Goal: Complete application form

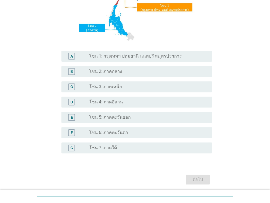
scroll to position [109, 0]
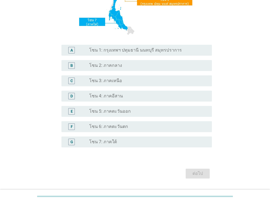
click at [117, 52] on label "โซน 1: กรุงเทพฯ ปทุมธานี นนทบุรี สมุทรปราการ" at bounding box center [135, 50] width 92 height 5
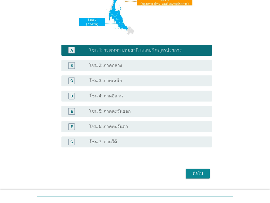
click at [199, 176] on div "ต่อไป" at bounding box center [197, 174] width 15 height 7
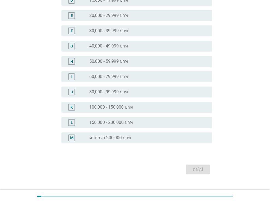
scroll to position [0, 0]
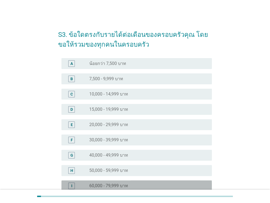
click at [139, 186] on div "radio_button_unchecked 60,000 - 79,999 บาท" at bounding box center [146, 185] width 114 height 5
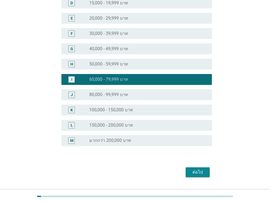
scroll to position [120, 0]
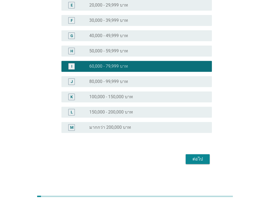
click at [201, 162] on button "ต่อไป" at bounding box center [198, 159] width 24 height 10
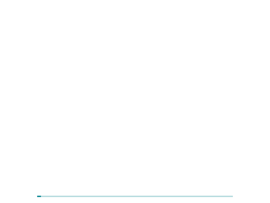
scroll to position [0, 0]
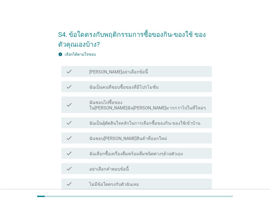
click at [131, 151] on label "ฉันเลือกซื้อเครื่องดื่มพร้อมดื่มชนิดต่างๆด้วยตัวเอง" at bounding box center [135, 153] width 93 height 5
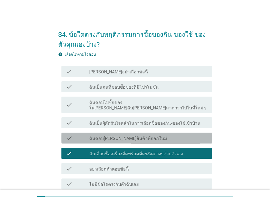
click at [128, 136] on label "ฉันชอบ[PERSON_NAME]สินค้าที่ออกใหม่" at bounding box center [128, 138] width 78 height 5
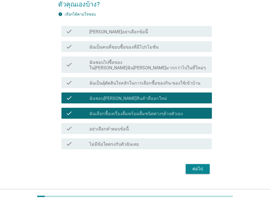
scroll to position [45, 0]
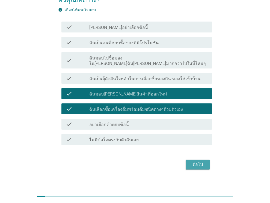
click at [203, 162] on div "ต่อไป" at bounding box center [197, 165] width 15 height 7
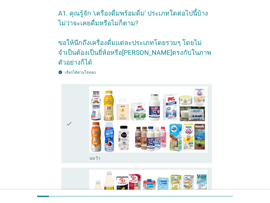
scroll to position [0, 0]
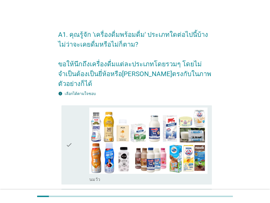
click at [77, 131] on div "check" at bounding box center [78, 145] width 24 height 75
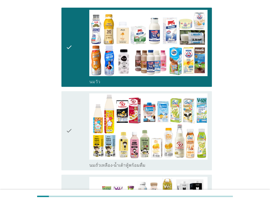
scroll to position [137, 0]
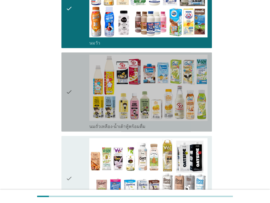
click at [71, 115] on icon "check" at bounding box center [69, 92] width 7 height 75
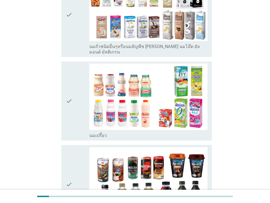
scroll to position [410, 0]
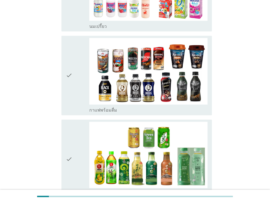
click at [72, 79] on div "check" at bounding box center [78, 75] width 24 height 75
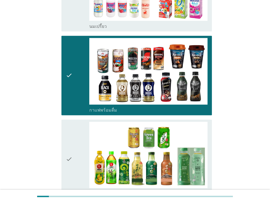
click at [79, 129] on div "check" at bounding box center [78, 159] width 24 height 75
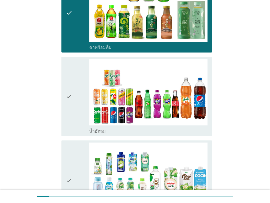
scroll to position [574, 0]
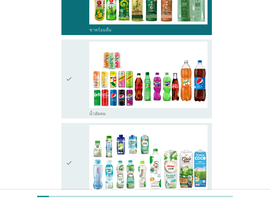
click at [87, 92] on div "check" at bounding box center [78, 79] width 24 height 75
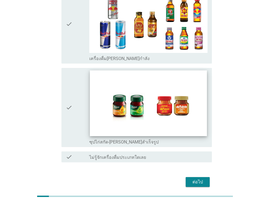
click at [150, 83] on img at bounding box center [148, 104] width 117 height 66
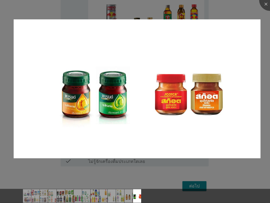
click at [197, 169] on div at bounding box center [135, 101] width 270 height 203
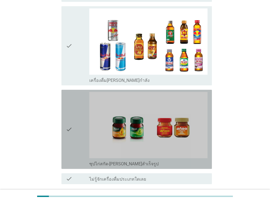
click at [78, 104] on div "check" at bounding box center [78, 129] width 24 height 75
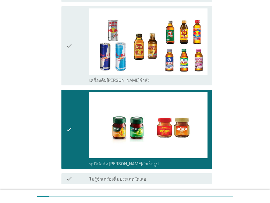
click at [186, 199] on button "ต่อไป" at bounding box center [198, 204] width 24 height 10
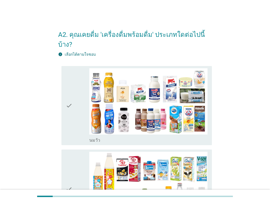
click at [74, 110] on div "check" at bounding box center [78, 105] width 24 height 75
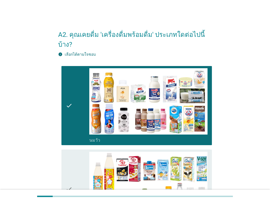
click at [73, 170] on div "check" at bounding box center [78, 189] width 24 height 75
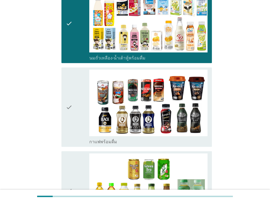
scroll to position [273, 0]
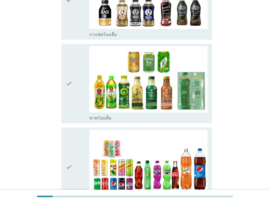
click at [71, 149] on icon "check" at bounding box center [69, 167] width 7 height 75
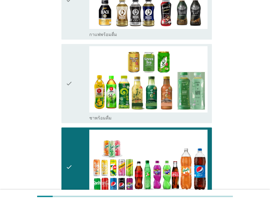
scroll to position [429, 0]
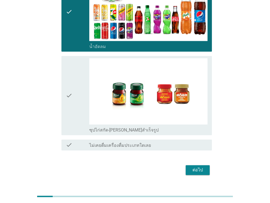
click at [72, 105] on icon "check" at bounding box center [69, 95] width 7 height 75
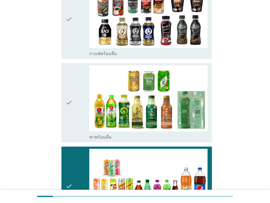
scroll to position [402, 0]
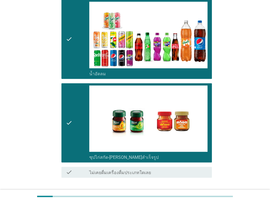
click at [193, 194] on div "ต่อไป" at bounding box center [197, 197] width 15 height 7
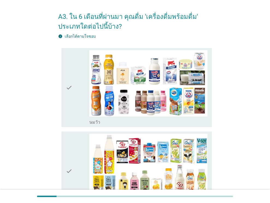
scroll to position [27, 0]
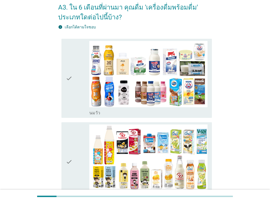
click at [77, 89] on div "check" at bounding box center [78, 78] width 24 height 75
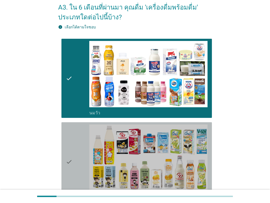
click at [79, 136] on div "check" at bounding box center [78, 162] width 24 height 75
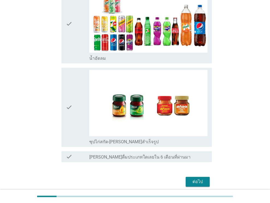
scroll to position [272, 0]
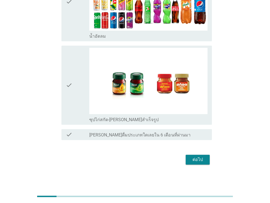
click at [79, 22] on div "check" at bounding box center [78, 1] width 24 height 75
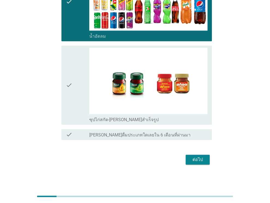
click at [76, 18] on div "check" at bounding box center [78, 1] width 24 height 75
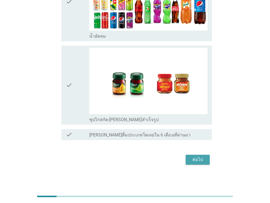
click at [199, 157] on div "ต่อไป" at bounding box center [197, 160] width 15 height 7
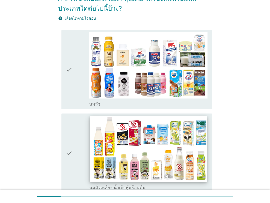
scroll to position [82, 0]
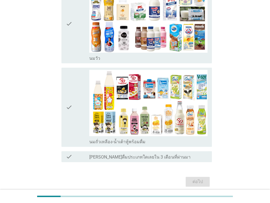
click at [73, 107] on div "check" at bounding box center [78, 107] width 24 height 75
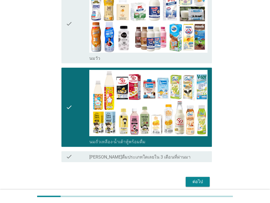
click at [74, 50] on div "check" at bounding box center [78, 23] width 24 height 75
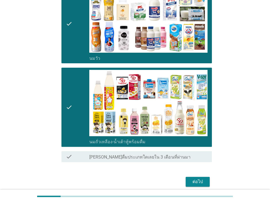
click at [195, 180] on div "ต่อไป" at bounding box center [197, 182] width 15 height 7
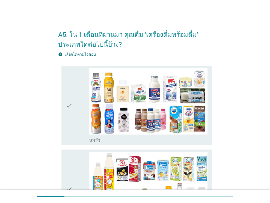
click at [68, 170] on icon "check" at bounding box center [69, 189] width 7 height 75
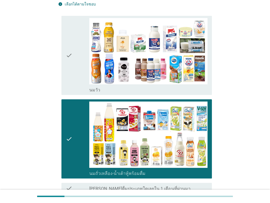
scroll to position [104, 0]
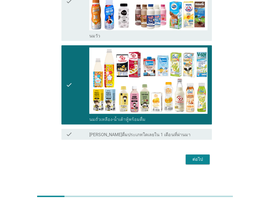
click at [184, 156] on div "ต่อไป" at bounding box center [135, 159] width 154 height 13
click at [191, 162] on div "ต่อไป" at bounding box center [197, 159] width 15 height 7
